Goal: Task Accomplishment & Management: Complete application form

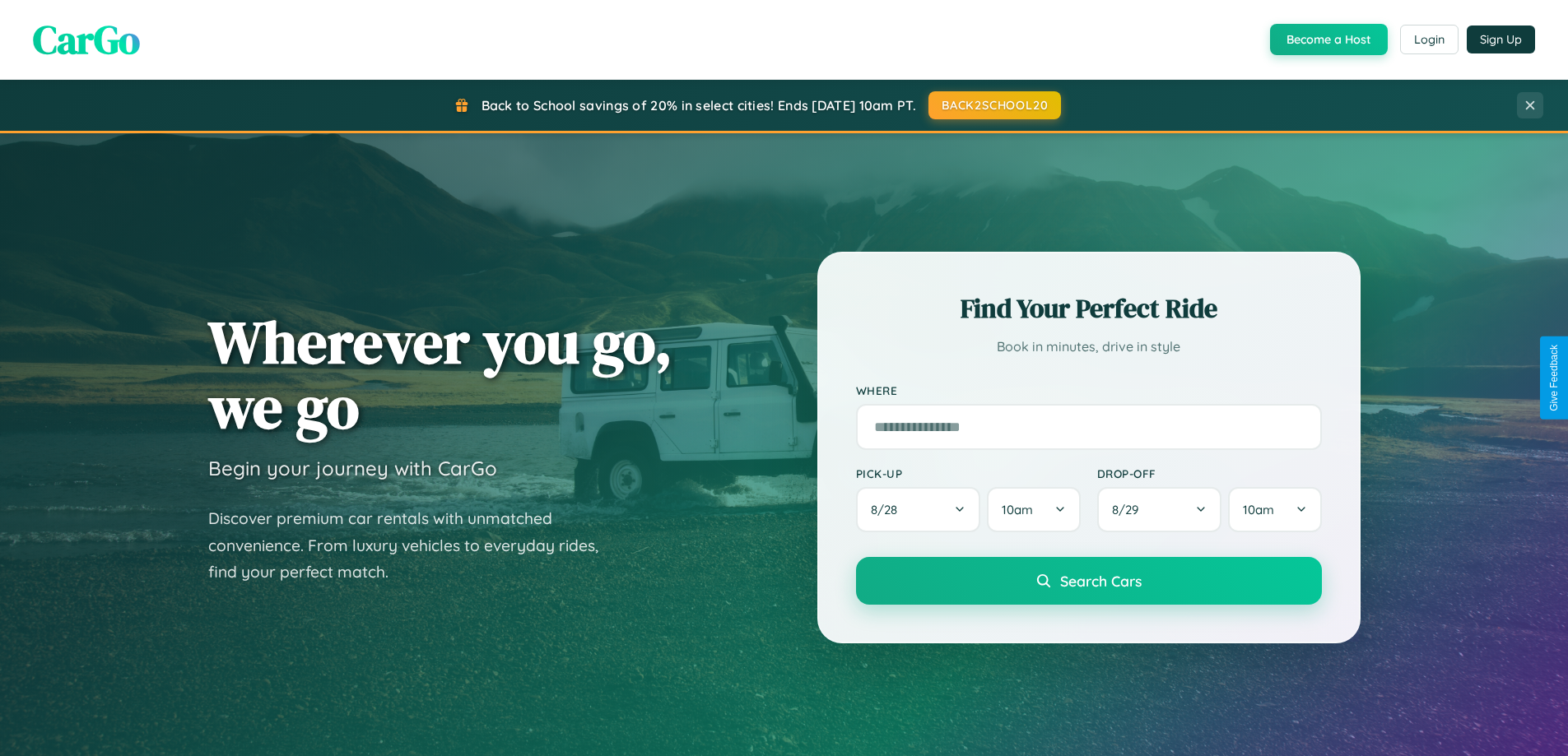
scroll to position [3166, 0]
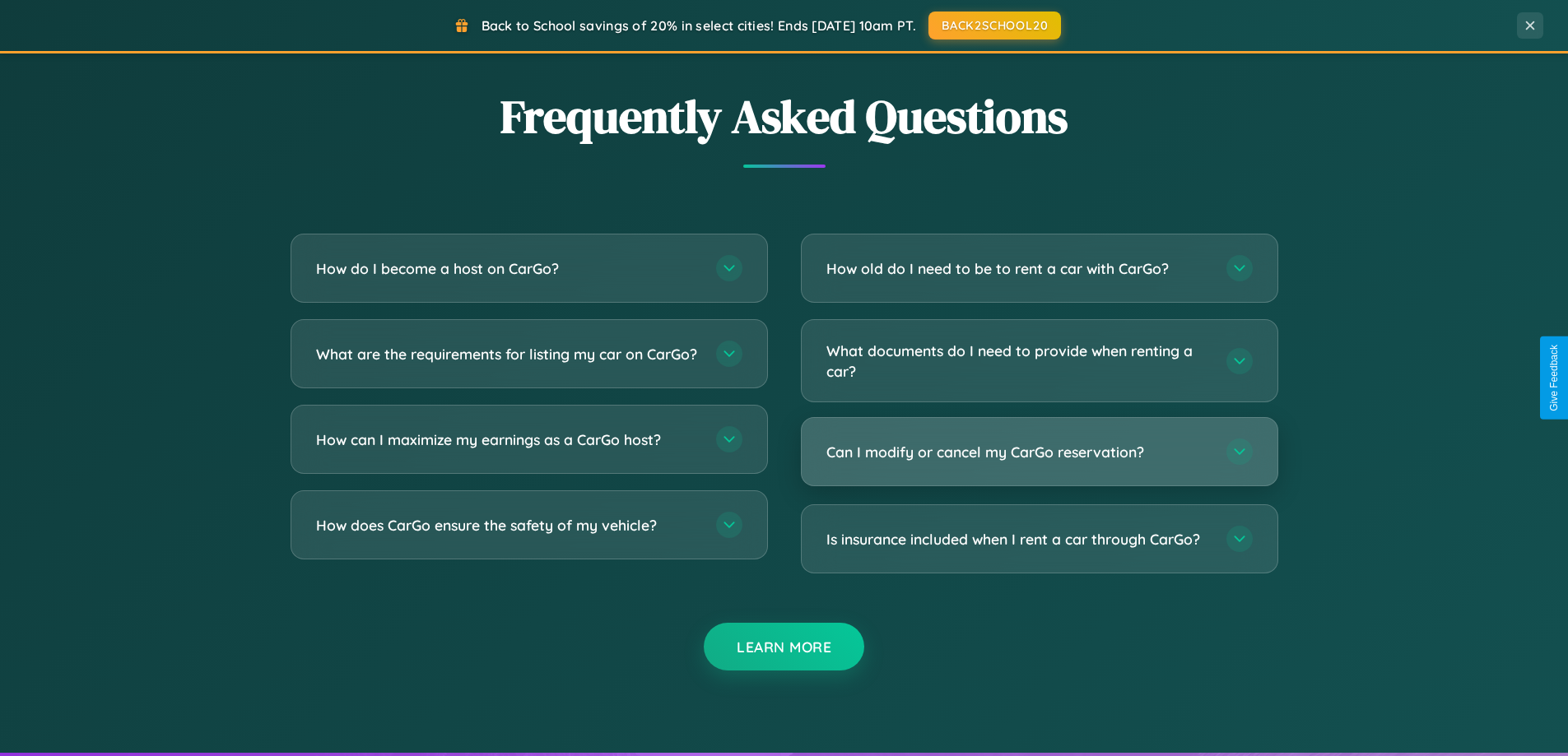
click at [1038, 451] on h3 "Can I modify or cancel my CarGo reservation?" at bounding box center [1017, 452] width 383 height 21
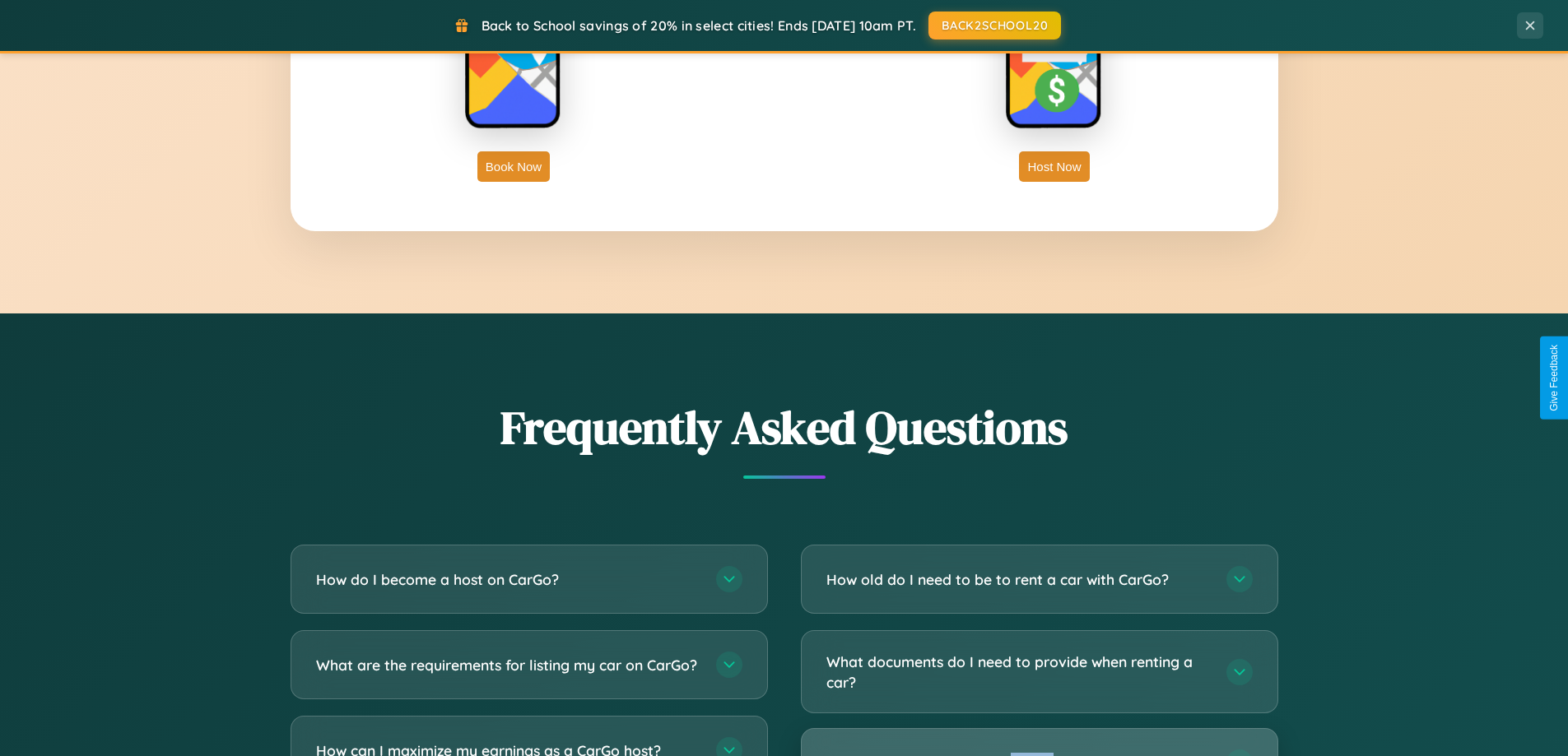
scroll to position [2643, 0]
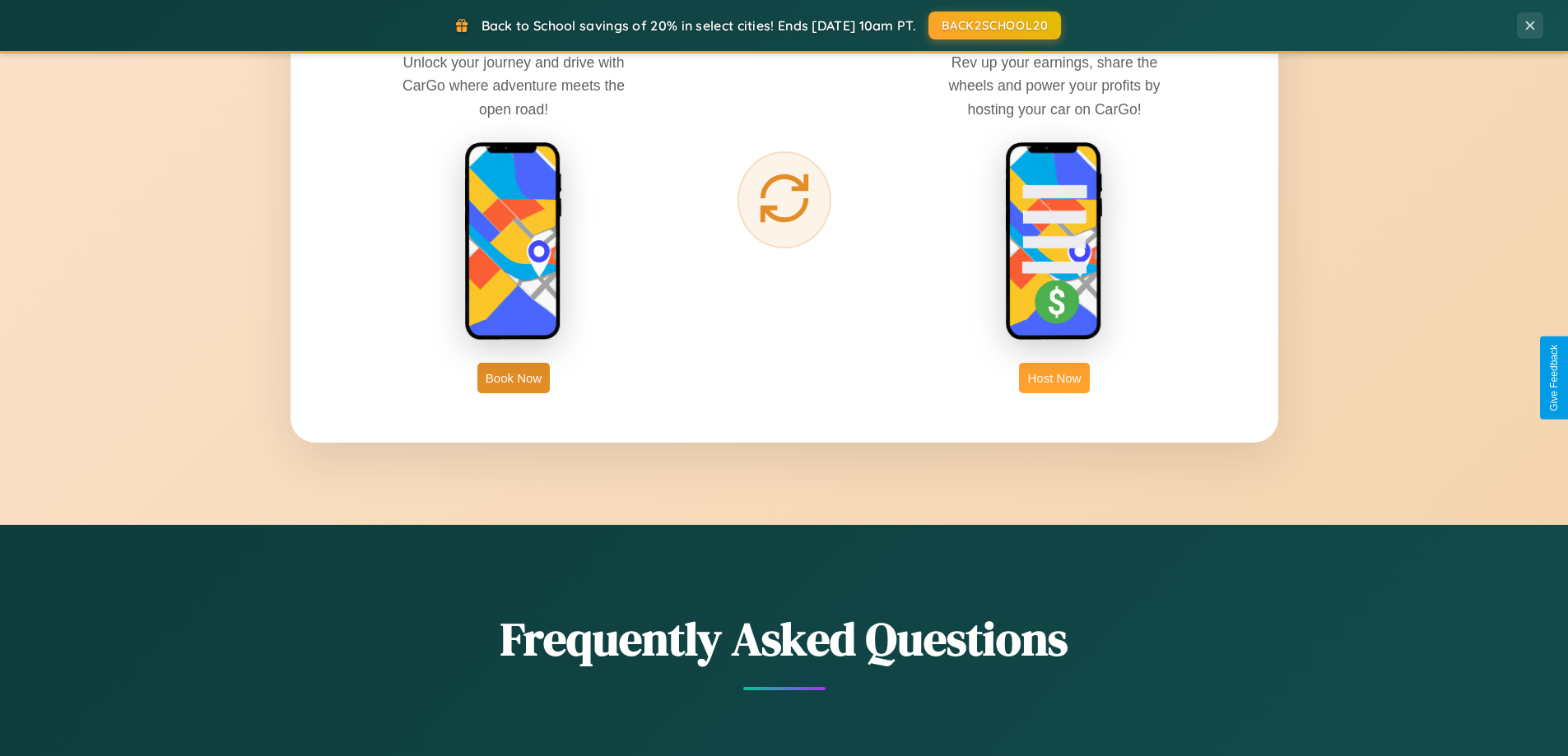
click at [1054, 378] on button "Host Now" at bounding box center [1054, 378] width 70 height 30
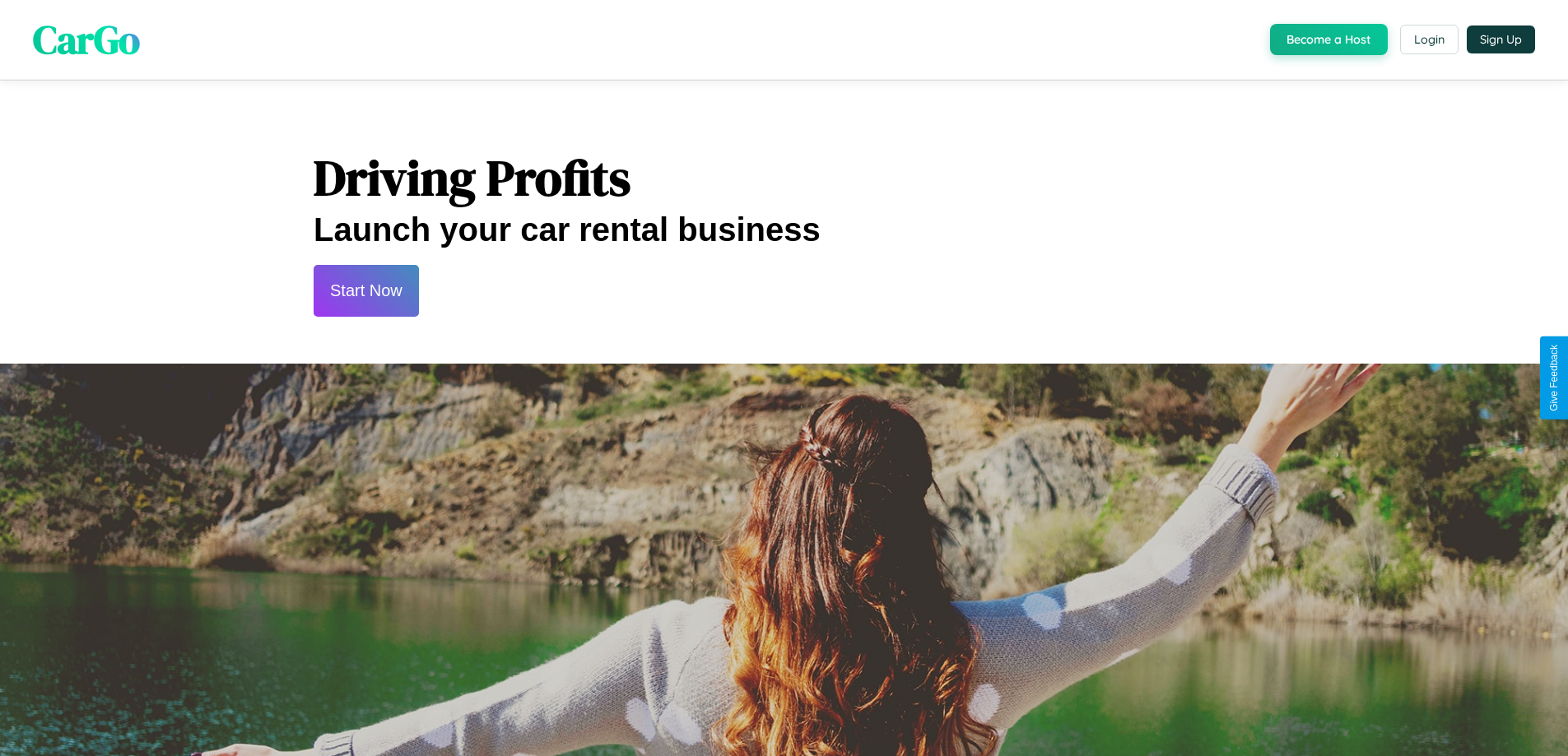
click at [366, 290] on button "Start Now" at bounding box center [367, 290] width 106 height 52
